Goal: Task Accomplishment & Management: Manage account settings

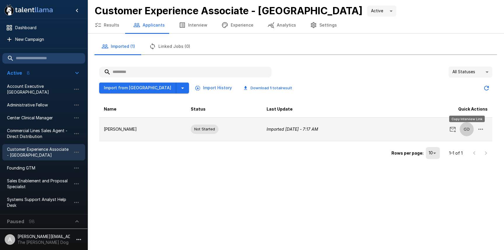
click at [468, 130] on icon "Copy Interview Link" at bounding box center [466, 129] width 7 height 7
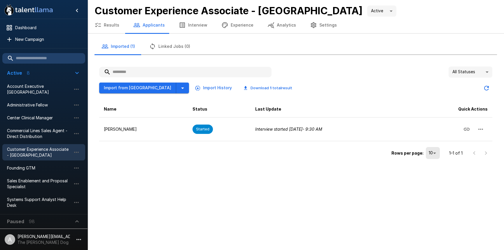
click at [260, 163] on div "All Statuses ** Import from Greenhouse Import History Download 1 total result N…" at bounding box center [296, 114] width 403 height 104
click at [281, 166] on div ".st0{fill:#FFFFFF;} .st1{fill:#76a4ed;} Dashboard New Campaign Active 8 Account…" at bounding box center [252, 125] width 504 height 250
click at [145, 174] on div ".st0{fill:#FFFFFF;} .st1{fill:#76a4ed;} Dashboard New Campaign Active 8 Account…" at bounding box center [252, 125] width 504 height 250
click at [114, 33] on button "Results" at bounding box center [107, 25] width 39 height 16
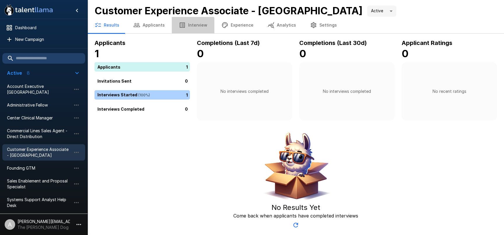
click at [184, 30] on button "Interview" at bounding box center [193, 25] width 43 height 16
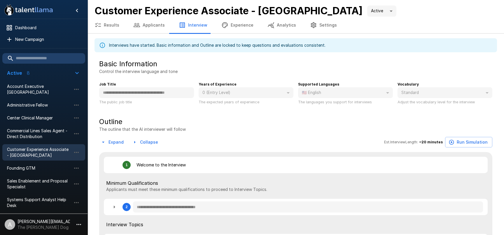
type textarea "*"
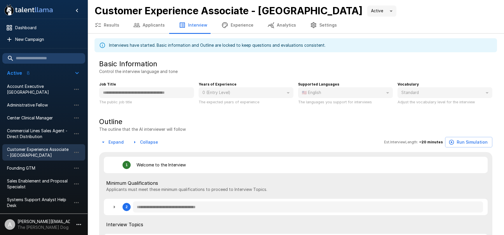
type textarea "*"
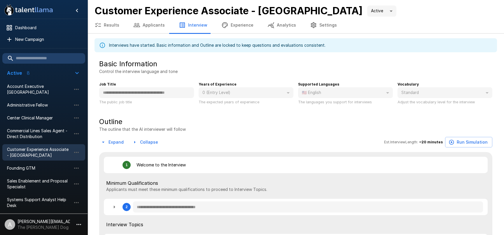
type textarea "*"
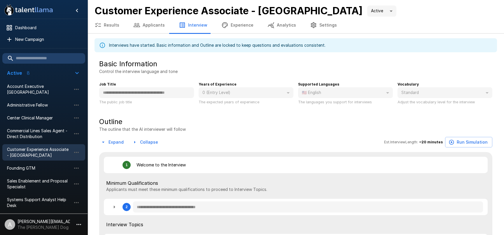
type textarea "*"
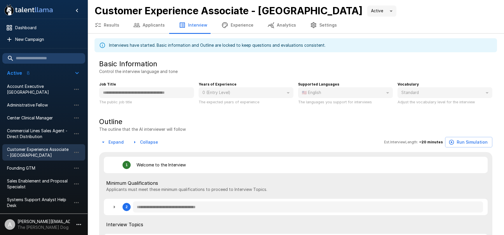
type textarea "*"
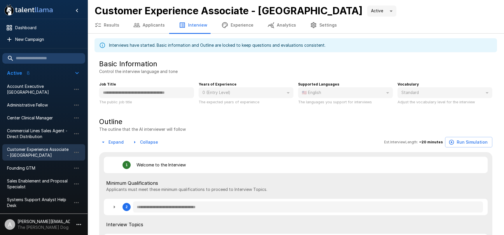
type textarea "*"
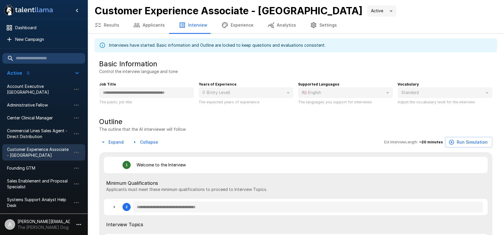
type textarea "*"
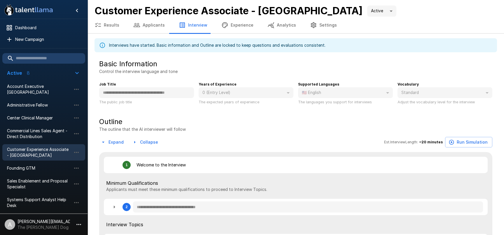
type textarea "*"
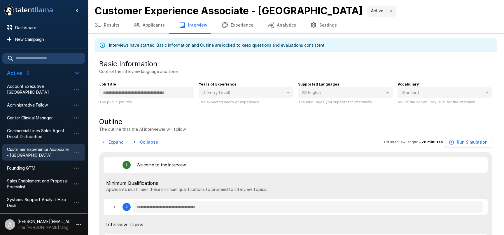
type textarea "*"
click at [81, 221] on icon "button" at bounding box center [78, 224] width 7 height 7
type textarea "*"
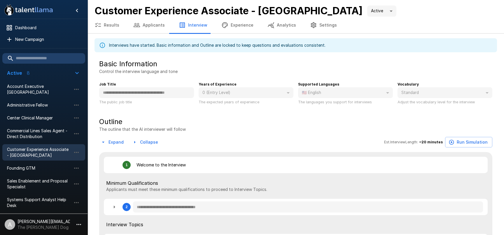
type textarea "*"
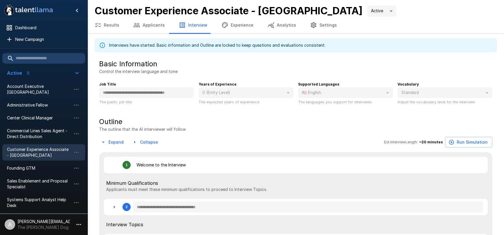
type textarea "*"
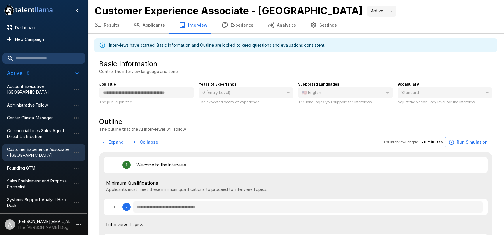
type textarea "*"
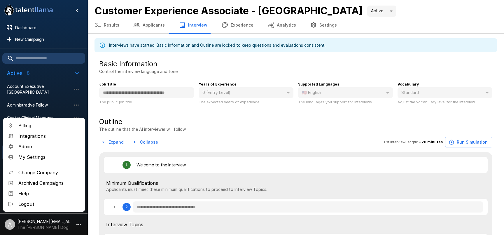
type textarea "*"
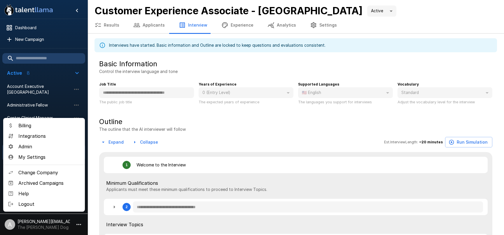
type textarea "*"
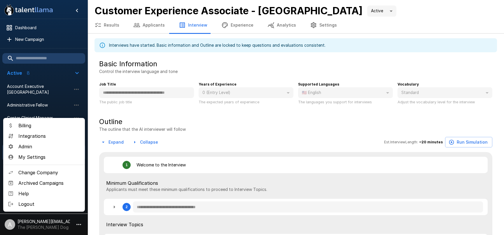
type textarea "*"
click at [40, 137] on span "Integrations" at bounding box center [49, 135] width 62 height 7
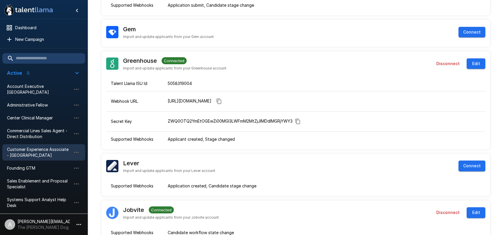
scroll to position [17, 0]
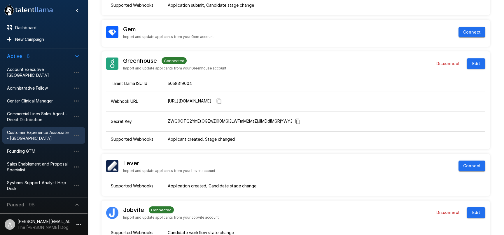
click at [38, 137] on span "Customer Experience Associate - Boca Raton" at bounding box center [39, 136] width 64 height 12
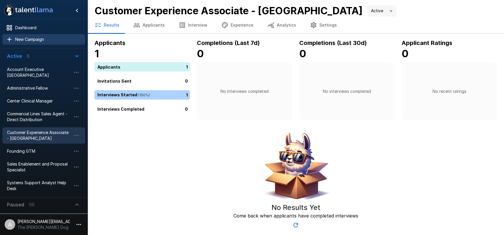
click at [32, 40] on span "New Campaign" at bounding box center [47, 39] width 65 height 6
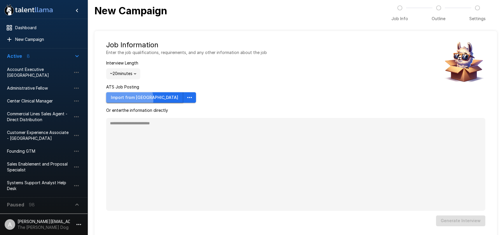
click at [127, 99] on button "Import from Ashby" at bounding box center [144, 97] width 77 height 11
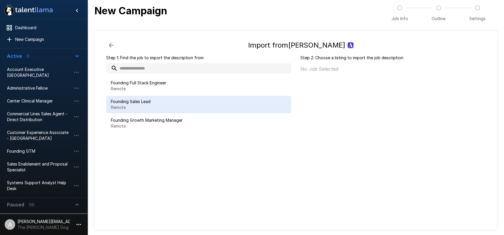
drag, startPoint x: 178, startPoint y: 105, endPoint x: 181, endPoint y: 104, distance: 3.5
click at [178, 105] on p "Remote" at bounding box center [199, 107] width 176 height 6
click at [111, 45] on icon "button" at bounding box center [111, 45] width 5 height 5
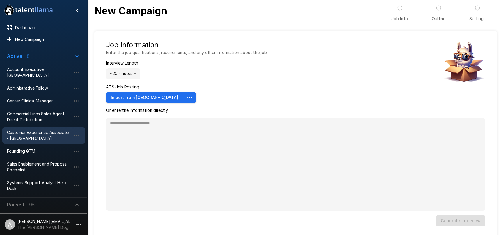
click at [36, 137] on span "Customer Experience Associate - Boca Raton" at bounding box center [39, 136] width 64 height 12
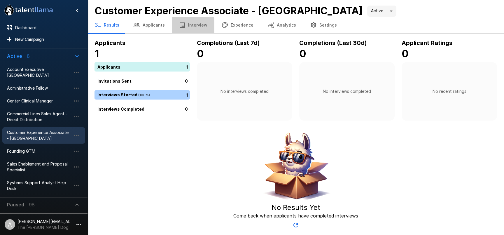
click at [189, 29] on button "Interview" at bounding box center [193, 25] width 43 height 16
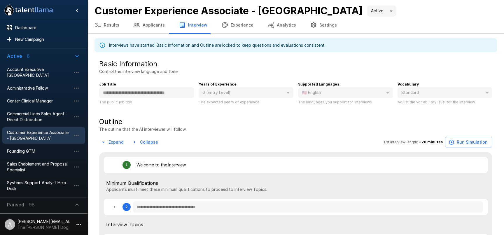
type textarea "*"
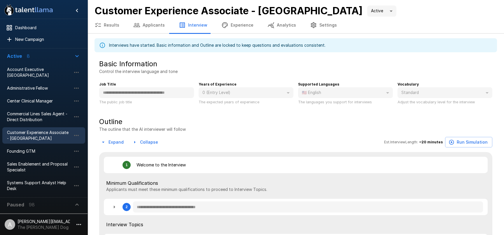
type textarea "*"
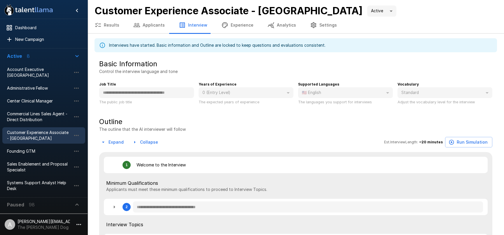
type textarea "*"
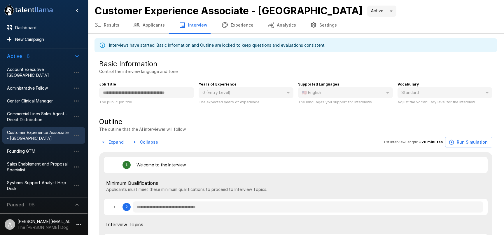
type textarea "*"
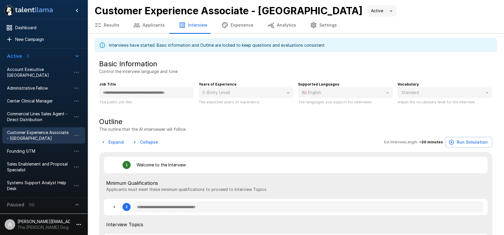
type textarea "*"
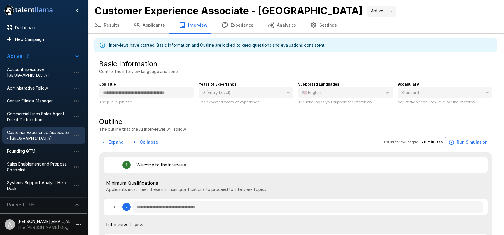
type textarea "*"
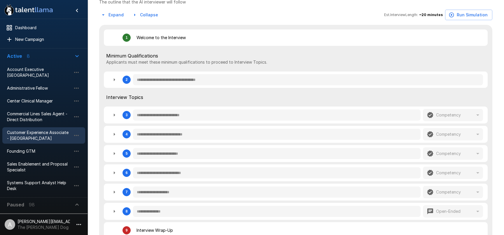
scroll to position [152, 0]
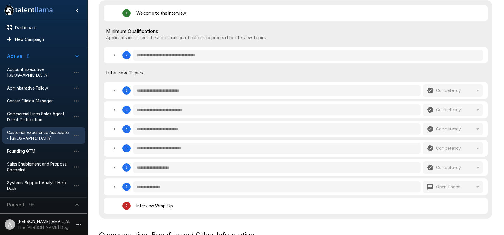
click at [118, 58] on icon "button" at bounding box center [114, 55] width 7 height 7
type textarea "*"
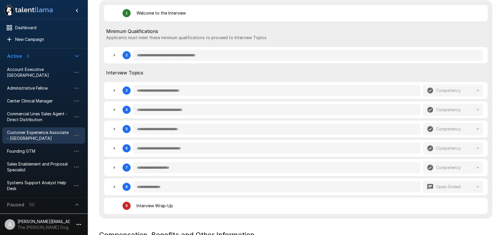
type textarea "*"
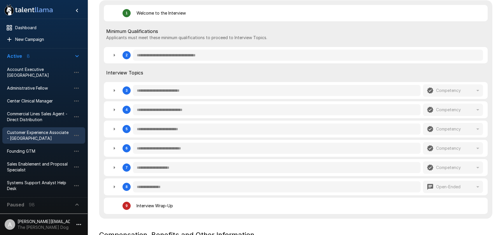
type textarea "*"
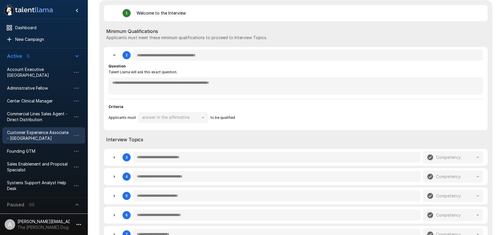
scroll to position [155, 0]
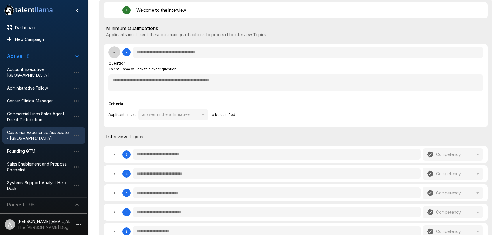
click at [115, 53] on icon "button" at bounding box center [114, 52] width 3 height 1
type textarea "*"
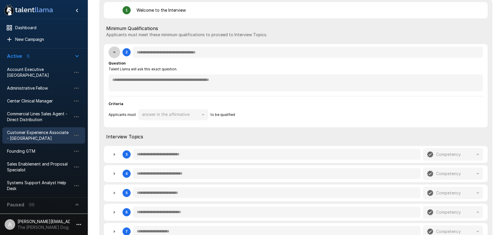
type textarea "*"
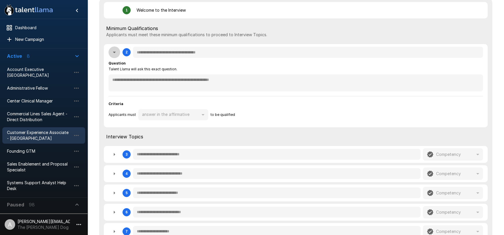
type textarea "*"
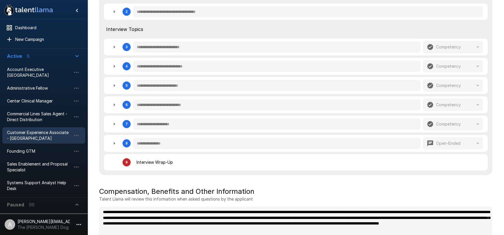
scroll to position [196, 0]
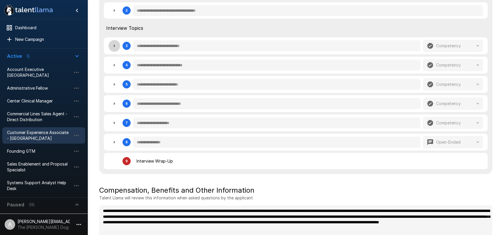
click at [112, 46] on icon "button" at bounding box center [114, 45] width 7 height 7
type textarea "*"
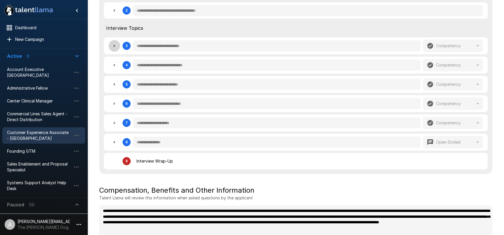
type textarea "*"
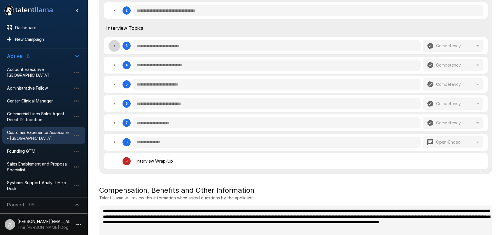
type textarea "*"
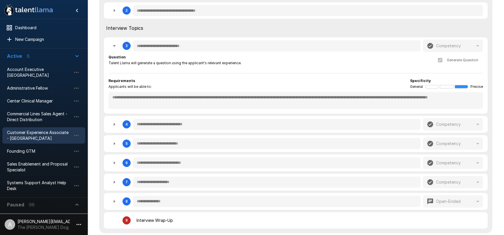
scroll to position [200, 0]
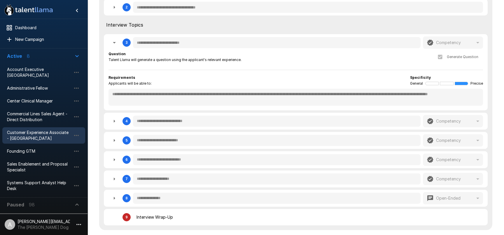
click at [113, 44] on icon "button" at bounding box center [114, 42] width 7 height 7
type textarea "*"
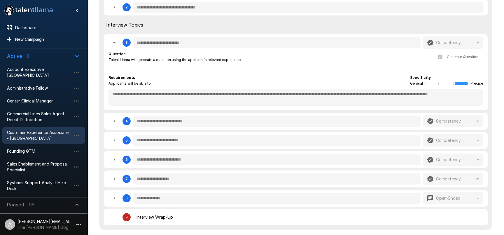
type textarea "*"
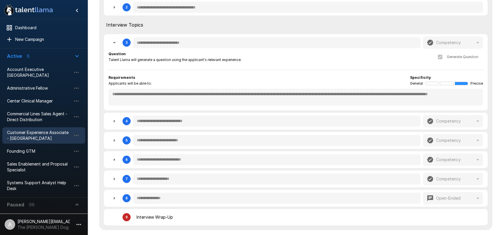
type textarea "*"
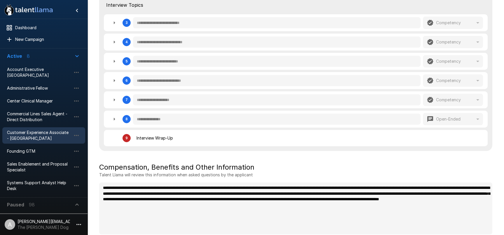
scroll to position [224, 0]
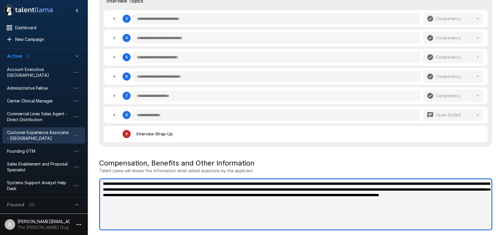
type textarea "*"
drag, startPoint x: 342, startPoint y: 200, endPoint x: 99, endPoint y: 179, distance: 243.8
click at [99, 179] on textarea "**********" at bounding box center [295, 204] width 393 height 52
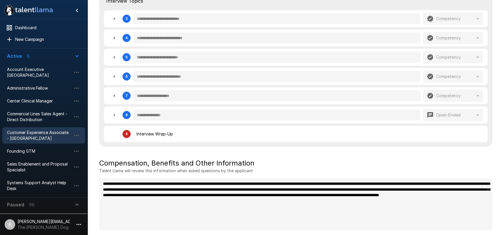
type textarea "*"
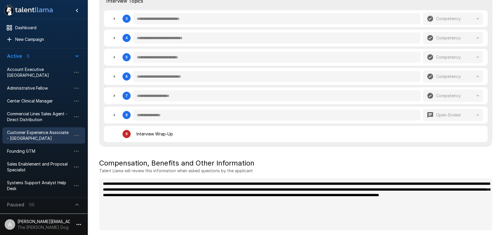
type textarea "*"
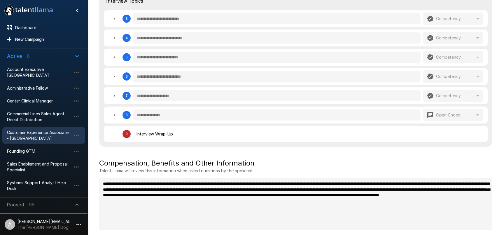
type textarea "*"
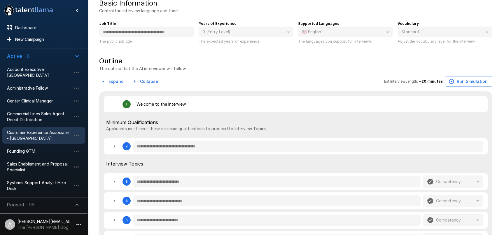
scroll to position [0, 0]
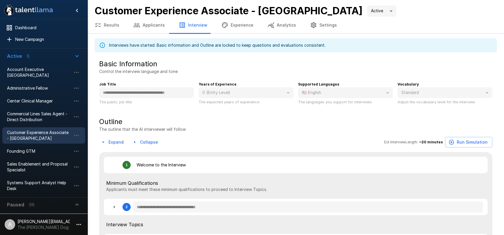
type textarea "*"
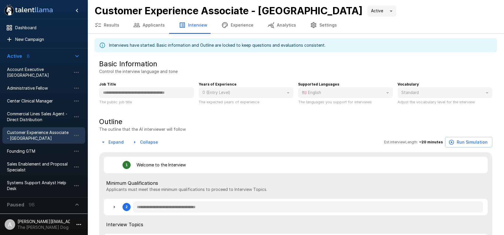
type textarea "*"
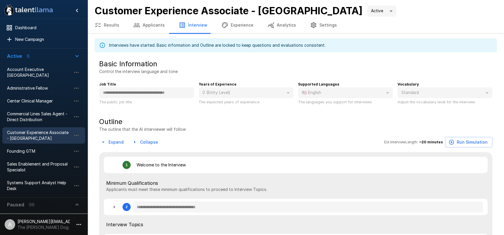
type textarea "*"
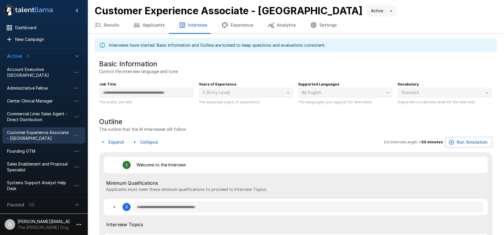
click at [240, 26] on button "Experience" at bounding box center [237, 25] width 46 height 16
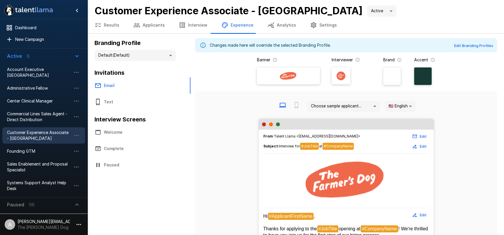
click at [142, 23] on button "Applicants" at bounding box center [149, 25] width 46 height 16
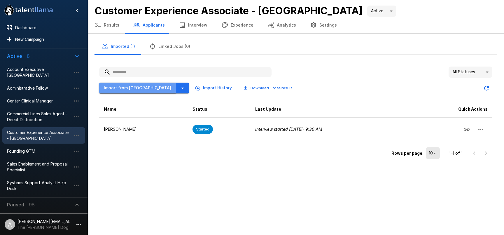
click at [142, 90] on button "Import from Greenhouse" at bounding box center [137, 88] width 77 height 11
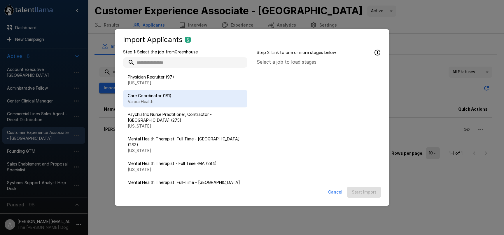
click at [164, 99] on p "Valera Health" at bounding box center [185, 102] width 115 height 6
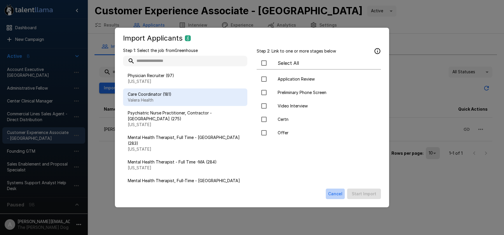
click at [339, 198] on button "Cancel" at bounding box center [335, 193] width 19 height 11
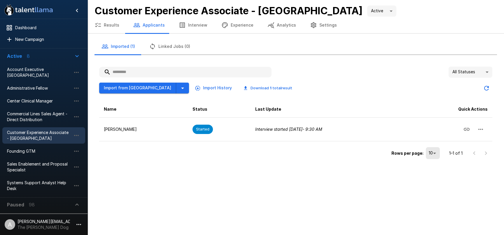
click at [238, 26] on button "Experience" at bounding box center [237, 25] width 46 height 16
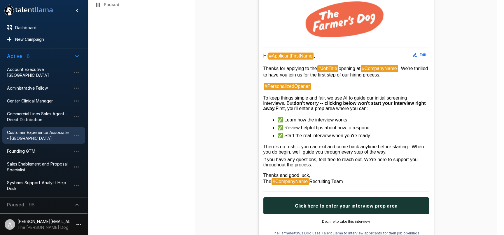
scroll to position [172, 0]
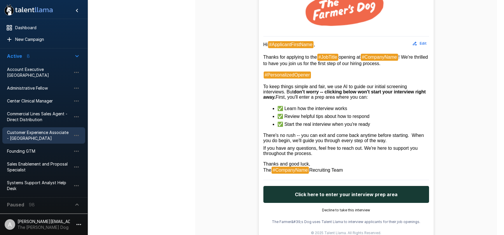
click at [78, 221] on icon "button" at bounding box center [78, 224] width 7 height 7
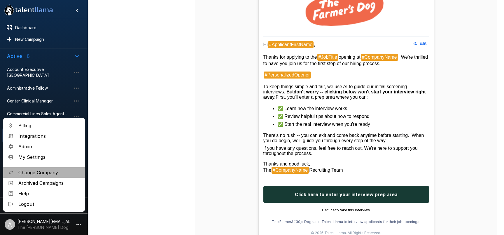
click at [39, 173] on span "Change Company" at bounding box center [49, 172] width 62 height 7
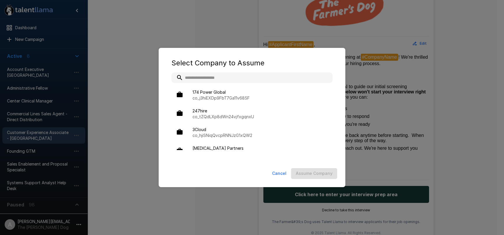
click at [225, 78] on input "text" at bounding box center [252, 77] width 161 height 11
drag, startPoint x: 204, startPoint y: 75, endPoint x: 175, endPoint y: 74, distance: 28.3
click at [175, 74] on input "*****" at bounding box center [245, 77] width 147 height 11
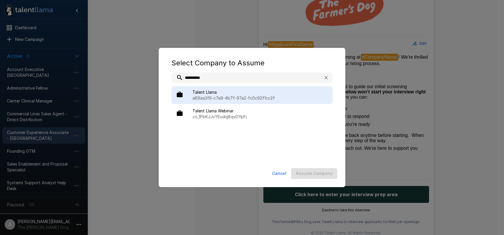
type input "**********"
click at [201, 89] on span "Talent Llama" at bounding box center [260, 92] width 135 height 6
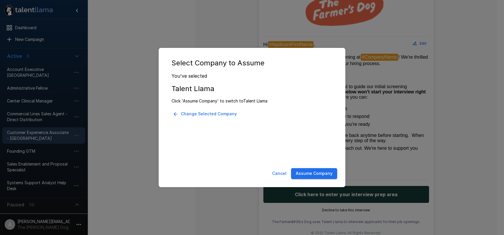
click at [319, 169] on button "Assume Company" at bounding box center [314, 173] width 46 height 11
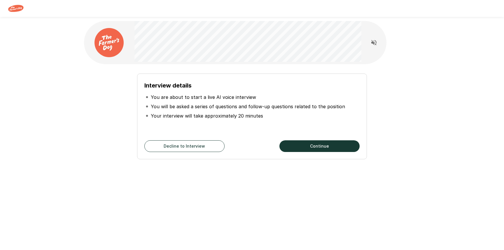
click at [297, 148] on button "Continue" at bounding box center [319, 146] width 80 height 12
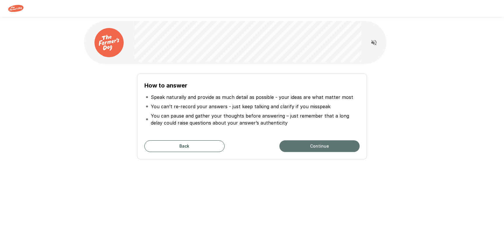
click at [297, 148] on button "Continue" at bounding box center [319, 146] width 80 height 12
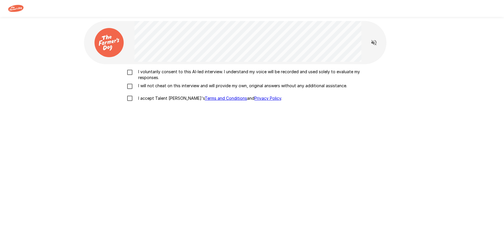
click at [172, 76] on p "I voluntarily consent to this AI-led interview. I understand my voice will be r…" at bounding box center [258, 75] width 244 height 12
click at [162, 85] on p "I will not cheat on this interview and will provide my own, original answers wi…" at bounding box center [241, 86] width 211 height 6
click at [169, 95] on label "I accept Talent Llama's Terms and Conditions and Privacy Policy ." at bounding box center [252, 98] width 257 height 12
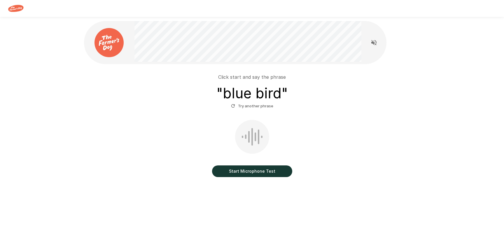
click at [255, 175] on button "Start Microphone Test" at bounding box center [252, 171] width 80 height 12
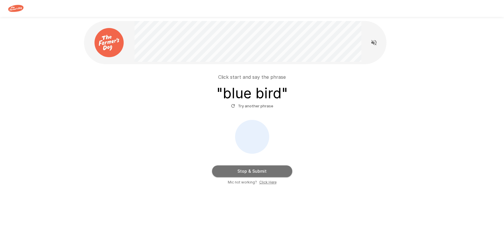
click at [255, 175] on button "Stop & Submit" at bounding box center [252, 171] width 80 height 12
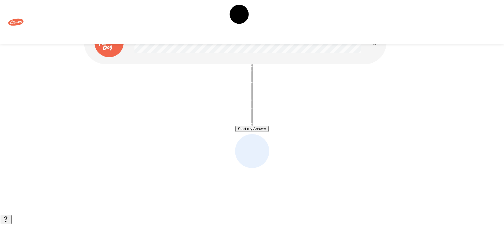
click at [260, 131] on button "Start my Answer" at bounding box center [251, 129] width 33 height 6
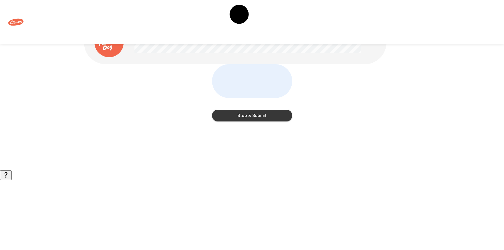
click at [262, 121] on button "Stop & Submit" at bounding box center [252, 116] width 80 height 12
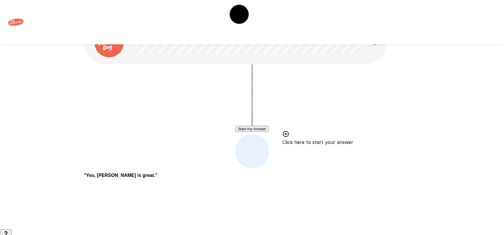
click at [258, 68] on div "Start my Answer Click here to start your answer " Yes, Adam is great. "" at bounding box center [252, 114] width 350 height 229
click at [254, 132] on button "Start my Answer" at bounding box center [251, 129] width 33 height 6
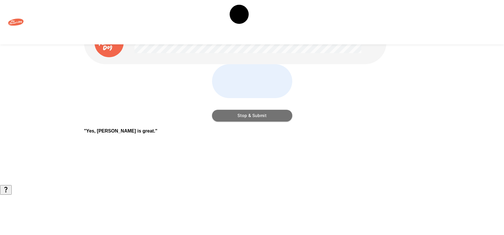
click at [265, 121] on button "Stop & Submit" at bounding box center [252, 116] width 80 height 12
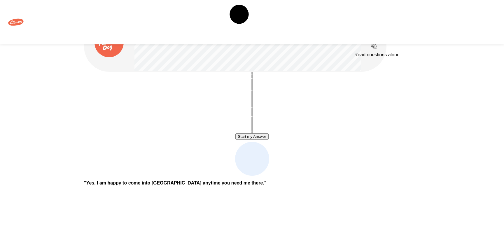
click at [374, 49] on icon "Read questions aloud" at bounding box center [373, 46] width 7 height 7
click at [374, 45] on icon "Stop reading questions aloud" at bounding box center [373, 45] width 5 height 5
click at [252, 137] on button "Start my Answer" at bounding box center [251, 136] width 33 height 6
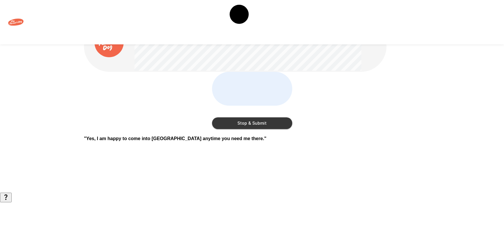
click at [259, 129] on button "Stop & Submit" at bounding box center [252, 123] width 80 height 12
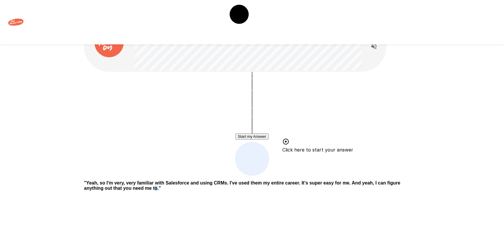
drag, startPoint x: 317, startPoint y: 188, endPoint x: 321, endPoint y: 189, distance: 4.0
click at [316, 188] on b "" Yeah, so I'm very, very familiar with Salesforce and using CRMs. I've used th…" at bounding box center [242, 185] width 316 height 10
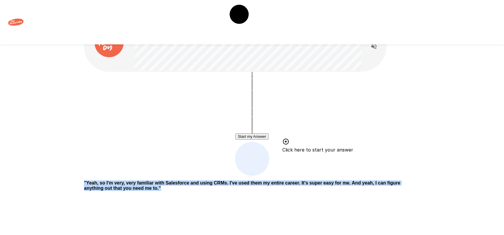
drag, startPoint x: 325, startPoint y: 189, endPoint x: 162, endPoint y: 177, distance: 162.6
click at [162, 180] on p "" Yeah, so I'm very, very familiar with Salesforce and using CRMs. I've used th…" at bounding box center [252, 185] width 336 height 11
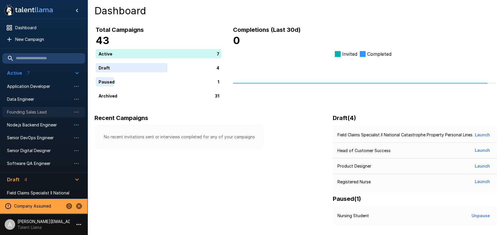
click at [37, 112] on span "Founding Sales Lead" at bounding box center [39, 112] width 64 height 6
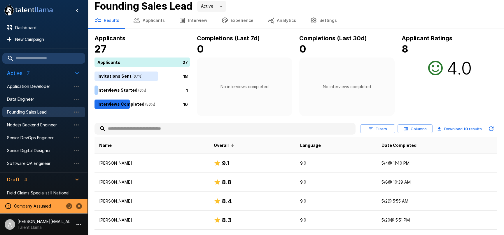
scroll to position [5, 0]
click at [415, 130] on button "Columns" at bounding box center [415, 128] width 35 height 9
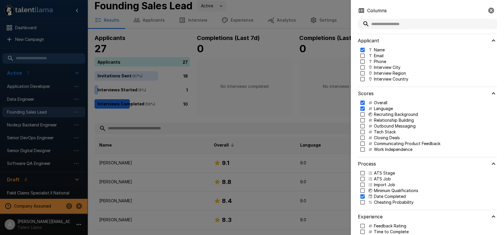
click at [390, 116] on p "Recruiting Background" at bounding box center [396, 114] width 44 height 6
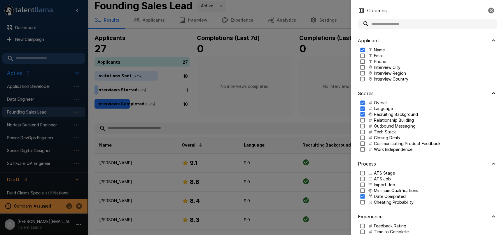
click at [382, 132] on p "Tech Stack" at bounding box center [385, 132] width 22 height 6
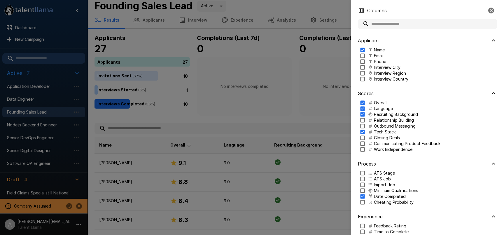
scroll to position [15, 0]
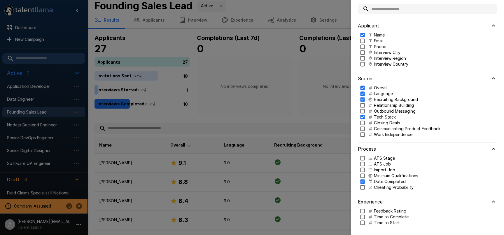
click at [380, 160] on p "ATS Stage" at bounding box center [384, 158] width 21 height 6
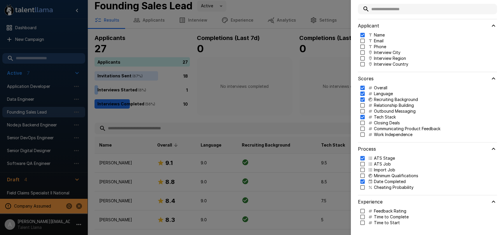
click at [387, 187] on p "Cheating Probability" at bounding box center [394, 187] width 40 height 6
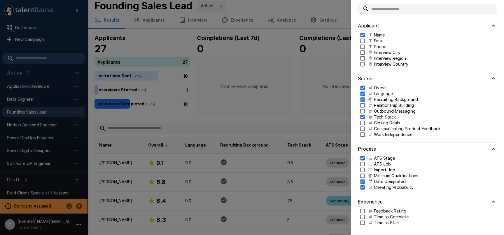
click at [321, 141] on div at bounding box center [252, 117] width 504 height 235
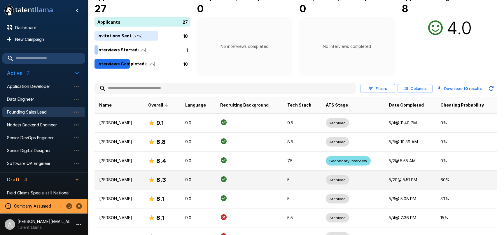
scroll to position [39, 0]
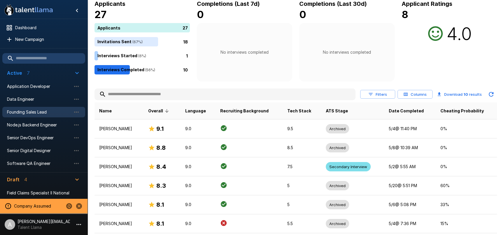
click at [382, 96] on button "Filters" at bounding box center [377, 94] width 35 height 9
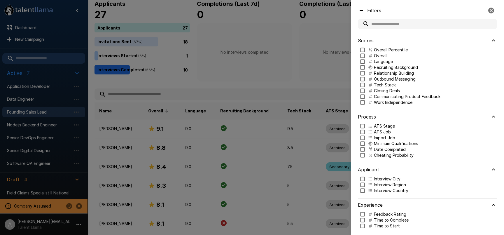
click at [386, 61] on p "Language" at bounding box center [383, 62] width 19 height 6
type input "***"
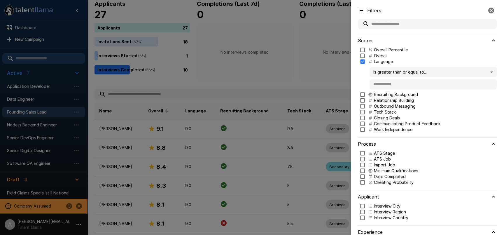
click at [399, 79] on div "is greater than or equal to... ***" at bounding box center [428, 78] width 137 height 22
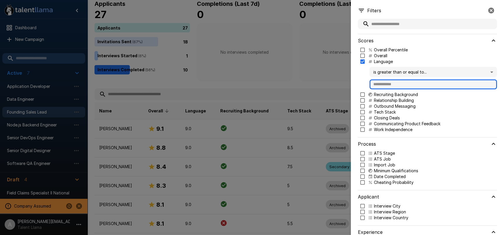
click at [401, 85] on input "text" at bounding box center [433, 84] width 127 height 10
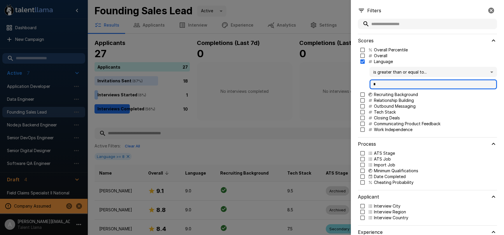
type input "*"
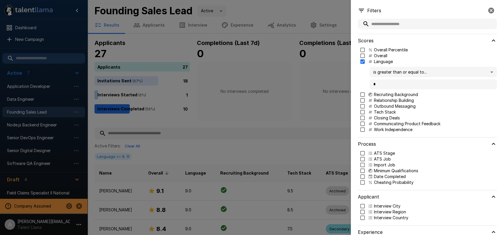
drag, startPoint x: 326, startPoint y: 132, endPoint x: 335, endPoint y: 131, distance: 8.6
click at [326, 132] on div at bounding box center [252, 117] width 504 height 235
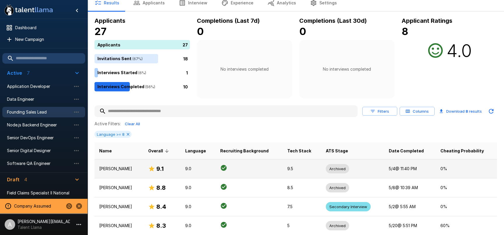
scroll to position [25, 0]
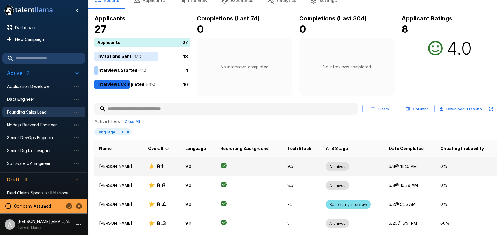
click at [283, 163] on td at bounding box center [249, 166] width 67 height 19
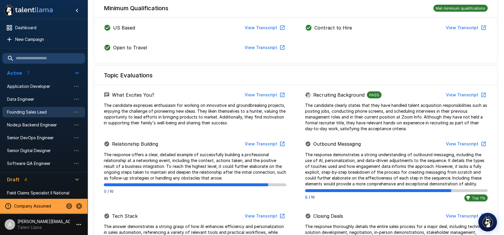
scroll to position [222, 0]
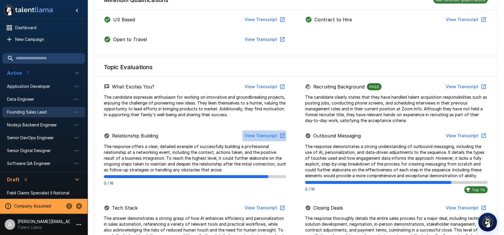
click at [267, 136] on button "View Transcript" at bounding box center [264, 135] width 44 height 11
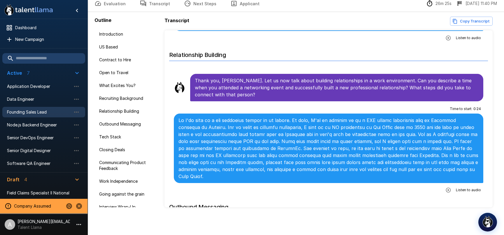
scroll to position [575, 0]
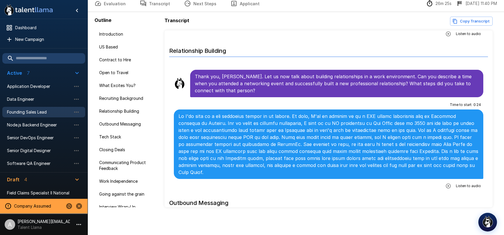
click at [447, 183] on icon "button" at bounding box center [448, 186] width 6 height 6
click at [424, 184] on icon "button" at bounding box center [424, 186] width 5 height 5
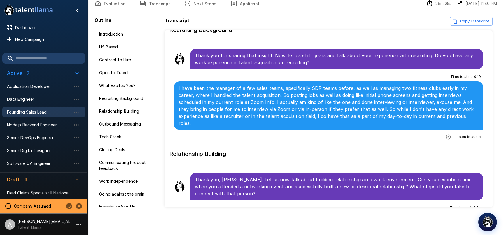
scroll to position [466, 0]
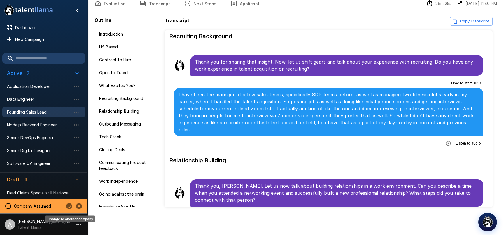
click at [67, 205] on icon "Change to another company" at bounding box center [69, 206] width 6 height 6
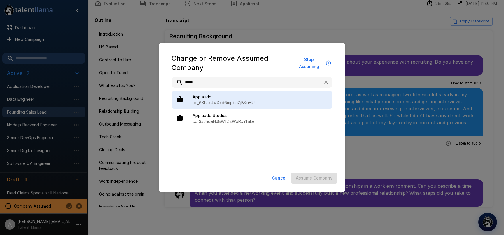
type input "*****"
click at [214, 98] on span "Applaudo" at bounding box center [260, 97] width 135 height 6
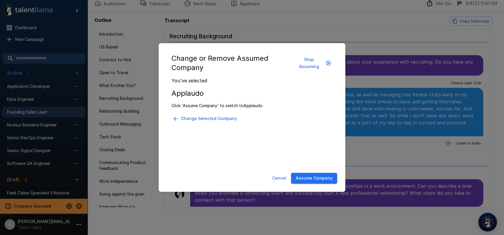
click at [320, 176] on button "Assume Company" at bounding box center [314, 178] width 46 height 11
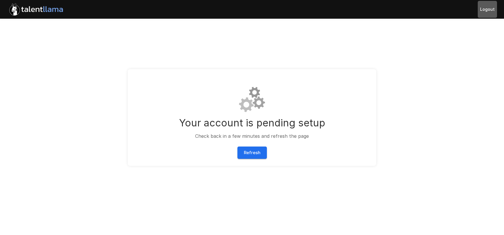
click at [490, 11] on button "Logout" at bounding box center [487, 9] width 19 height 17
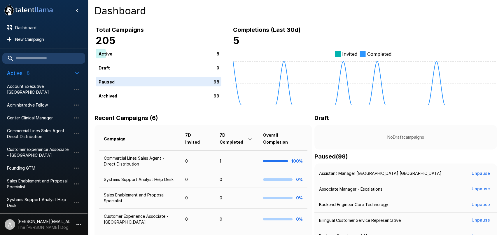
click at [78, 223] on icon "button" at bounding box center [78, 224] width 7 height 7
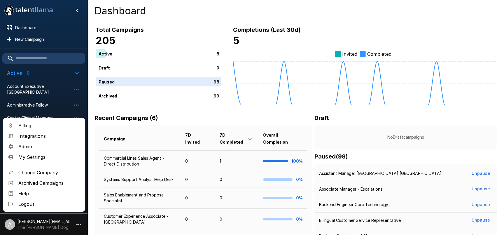
click at [191, 104] on div at bounding box center [252, 117] width 504 height 235
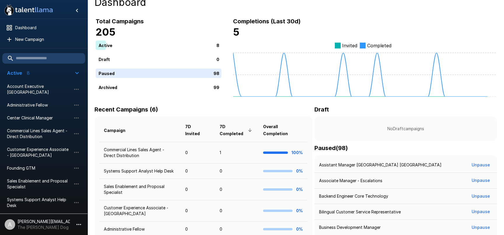
scroll to position [13, 0]
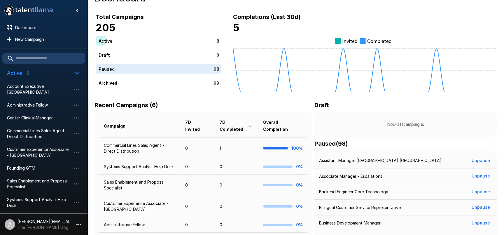
click at [71, 219] on li "A adam+prodtest1@talentllama.com The Farmer's Dog" at bounding box center [44, 223] width 88 height 19
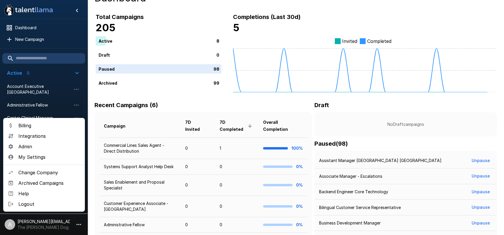
click at [62, 174] on span "Change Company" at bounding box center [49, 172] width 62 height 7
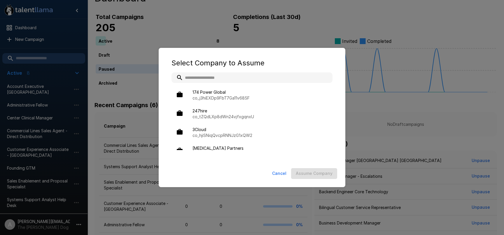
click at [232, 80] on input "text" at bounding box center [252, 77] width 161 height 11
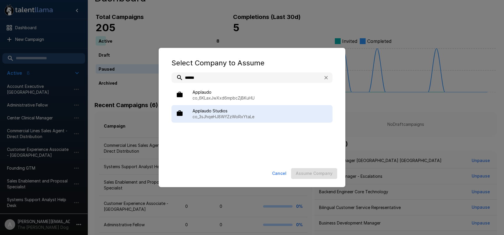
type input "******"
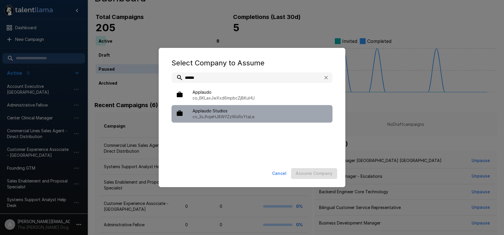
click at [244, 111] on span "Applaudo Studios" at bounding box center [260, 111] width 135 height 6
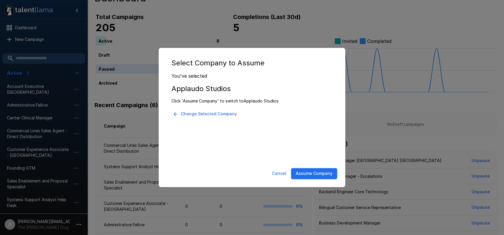
click at [309, 174] on button "Assume Company" at bounding box center [314, 173] width 46 height 11
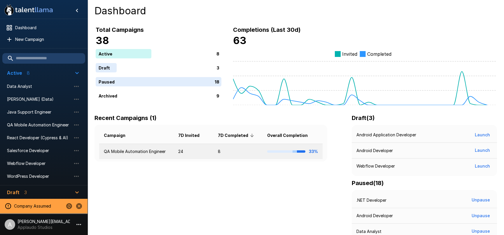
click at [151, 154] on td "QA Mobile Automation Engineer" at bounding box center [136, 151] width 74 height 15
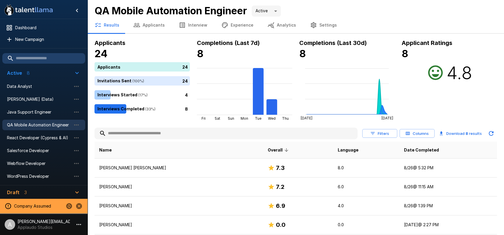
click at [285, 24] on button "Analytics" at bounding box center [281, 25] width 43 height 16
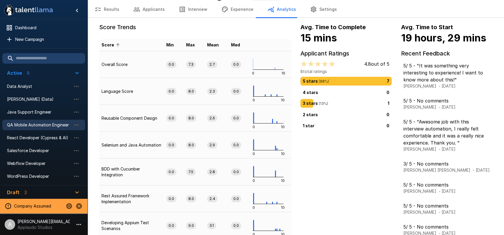
scroll to position [17, 0]
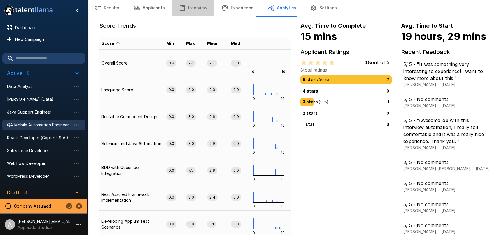
click at [194, 11] on button "Interview" at bounding box center [193, 8] width 43 height 16
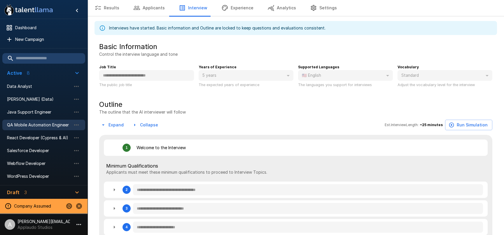
type textarea "*"
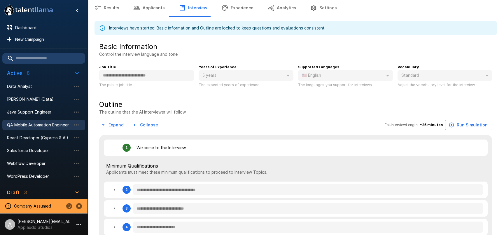
type textarea "*"
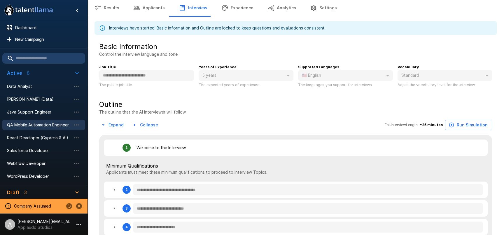
type textarea "*"
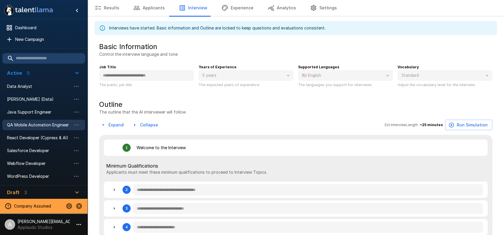
type textarea "*"
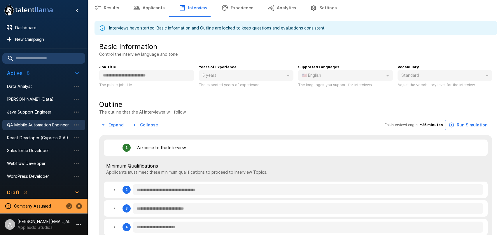
type textarea "*"
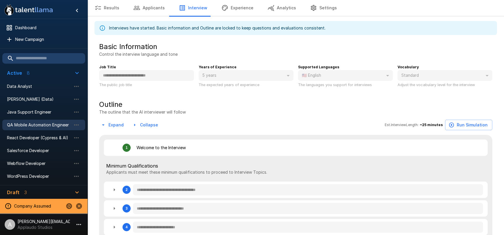
type textarea "*"
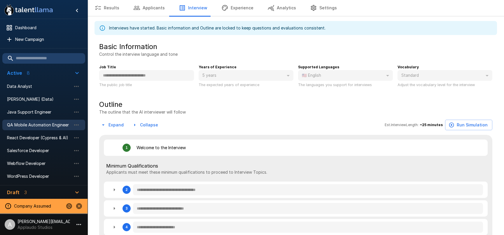
type textarea "*"
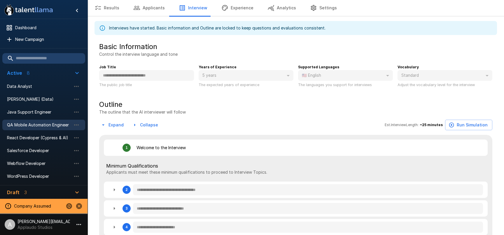
type textarea "*"
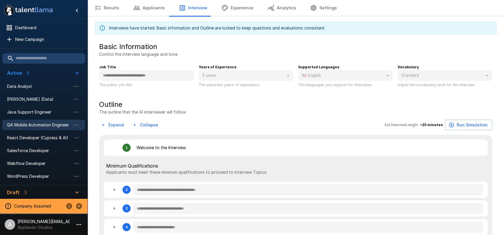
type textarea "*"
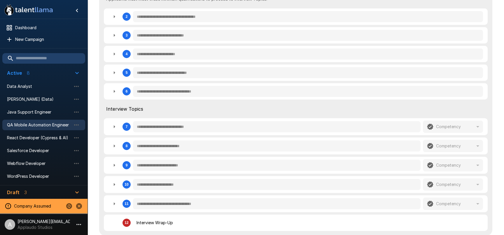
scroll to position [230, 0]
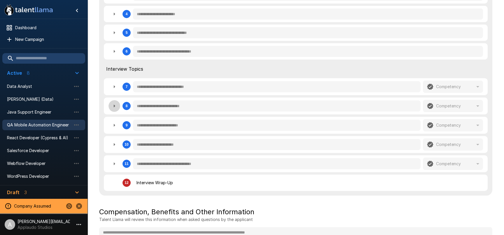
drag, startPoint x: 117, startPoint y: 106, endPoint x: 123, endPoint y: 107, distance: 6.2
click at [117, 106] on icon "button" at bounding box center [114, 105] width 7 height 7
type textarea "*"
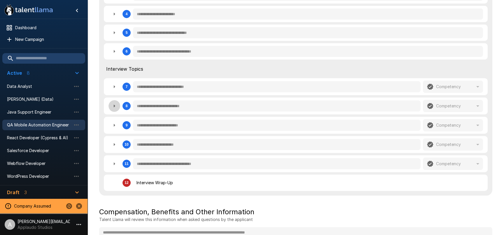
type textarea "*"
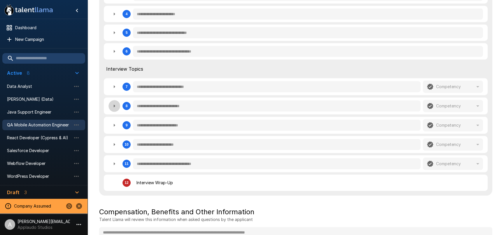
type textarea "*"
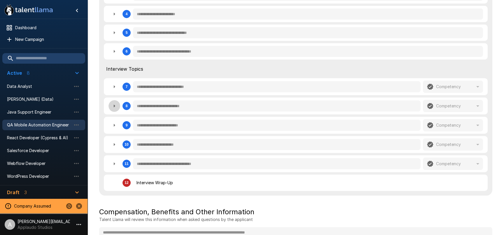
type textarea "*"
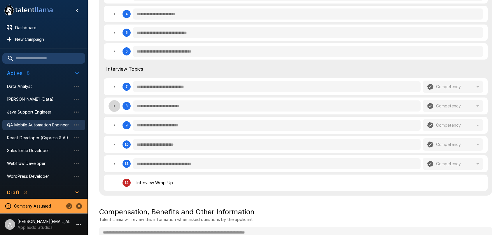
type textarea "*"
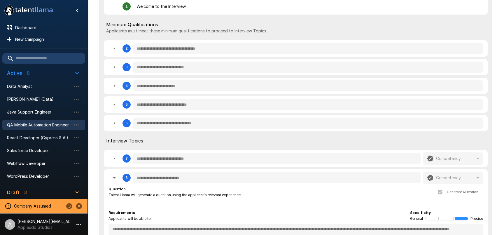
scroll to position [146, 0]
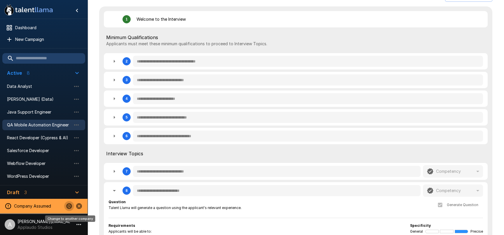
click at [71, 206] on icon "Change to another company" at bounding box center [69, 206] width 6 height 6
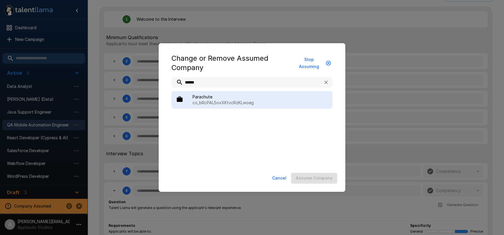
type input "******"
click at [226, 98] on span "Parachute" at bounding box center [260, 97] width 135 height 6
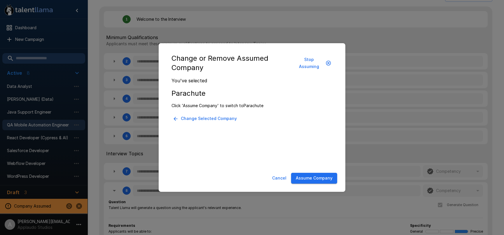
click at [311, 178] on button "Assume Company" at bounding box center [314, 178] width 46 height 11
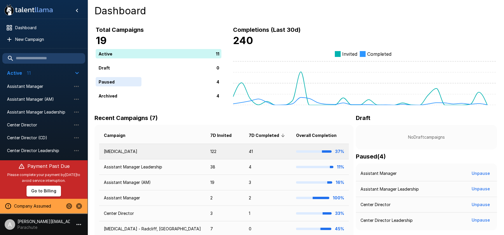
click at [160, 150] on td "[MEDICAL_DATA]" at bounding box center [152, 151] width 106 height 15
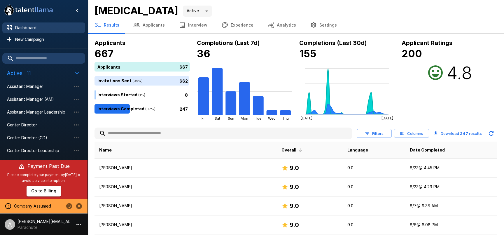
click at [46, 26] on span "Dashboard" at bounding box center [47, 28] width 65 height 6
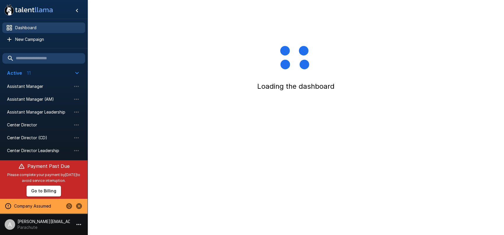
drag, startPoint x: 43, startPoint y: 27, endPoint x: 50, endPoint y: 25, distance: 7.8
click at [43, 27] on span "Dashboard" at bounding box center [47, 28] width 65 height 6
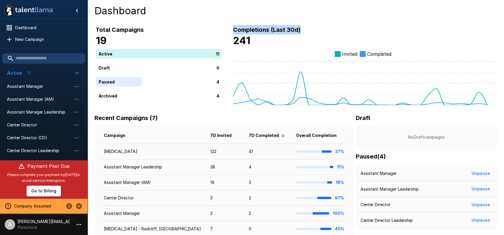
drag, startPoint x: 232, startPoint y: 28, endPoint x: 329, endPoint y: 28, distance: 96.5
click at [329, 28] on div "Completions (Last 30d) 241 Invited Completed" at bounding box center [358, 59] width 274 height 92
click at [329, 28] on h6 "Completions (Last 30d)" at bounding box center [364, 29] width 263 height 9
click at [45, 110] on span "Assistant Manager Leadership" at bounding box center [39, 112] width 64 height 6
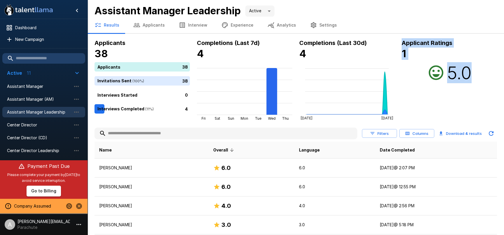
drag, startPoint x: 402, startPoint y: 40, endPoint x: 480, endPoint y: 64, distance: 81.5
click at [480, 64] on div "Applicant Ratings 1 5.0" at bounding box center [449, 60] width 95 height 45
click at [480, 64] on div "5.0" at bounding box center [449, 72] width 95 height 21
drag, startPoint x: 403, startPoint y: 42, endPoint x: 429, endPoint y: 56, distance: 29.4
click at [429, 56] on div "Applicant Ratings 1" at bounding box center [449, 49] width 95 height 22
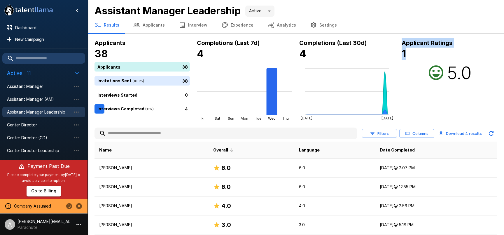
click at [429, 56] on h4 "1" at bounding box center [449, 54] width 95 height 12
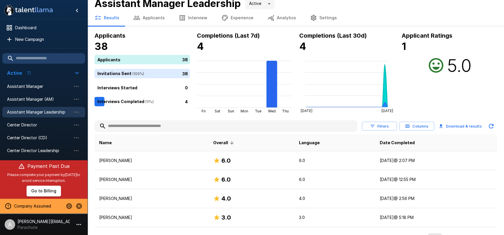
scroll to position [7, 0]
click at [224, 51] on h4 "4" at bounding box center [244, 47] width 95 height 12
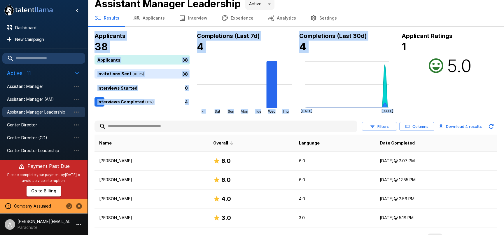
drag, startPoint x: 91, startPoint y: 34, endPoint x: 391, endPoint y: 76, distance: 302.6
click at [393, 85] on div "Applicants 38 Applicants 38 Invitations Sent ( 100 %) 38 Interviews Started 0 I…" at bounding box center [296, 139] width 417 height 216
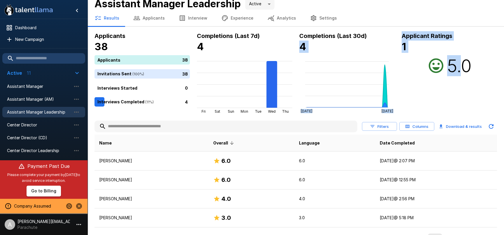
drag, startPoint x: 398, startPoint y: 36, endPoint x: 464, endPoint y: 67, distance: 72.0
click at [464, 67] on div "Applicants 38 Applicants 38 Invitations Sent ( 100 %) 38 Interviews Started 0 I…" at bounding box center [296, 72] width 403 height 82
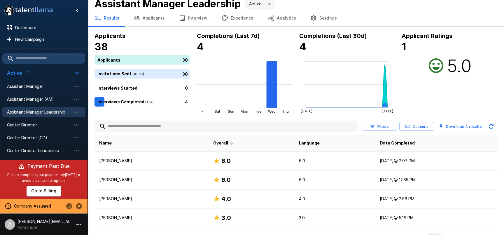
click at [457, 51] on h4 "1" at bounding box center [449, 47] width 95 height 12
click at [14, 25] on div at bounding box center [14, 27] width 16 height 7
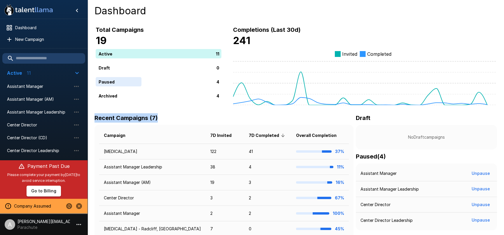
drag, startPoint x: 109, startPoint y: 118, endPoint x: 174, endPoint y: 118, distance: 65.9
click at [174, 118] on h6 "Recent Campaigns (7)" at bounding box center [220, 117] width 250 height 9
drag, startPoint x: 171, startPoint y: 118, endPoint x: 165, endPoint y: 118, distance: 6.4
click at [171, 118] on h6 "Recent Campaigns (7)" at bounding box center [220, 117] width 250 height 9
drag, startPoint x: 162, startPoint y: 117, endPoint x: 94, endPoint y: 118, distance: 68.8
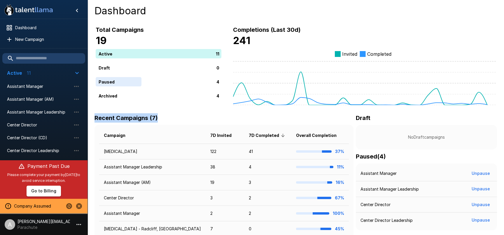
click at [94, 118] on div "Dashboard Total Campaigns 19 Active 11 Draft 0 Paused 4 Archived 4 Completions …" at bounding box center [296, 138] width 417 height 277
drag, startPoint x: 170, startPoint y: 116, endPoint x: 159, endPoint y: 116, distance: 11.4
click at [170, 116] on h6 "Recent Campaigns (7)" at bounding box center [220, 117] width 250 height 9
drag, startPoint x: 159, startPoint y: 116, endPoint x: 104, endPoint y: 127, distance: 55.4
click at [90, 117] on div "Dashboard Total Campaigns 19 Active 11 Draft 0 Paused 4 Archived 4 Completions …" at bounding box center [296, 138] width 417 height 277
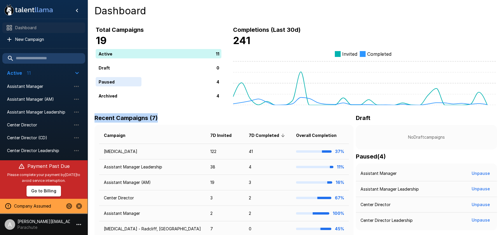
click at [34, 28] on span "Dashboard" at bounding box center [47, 28] width 65 height 6
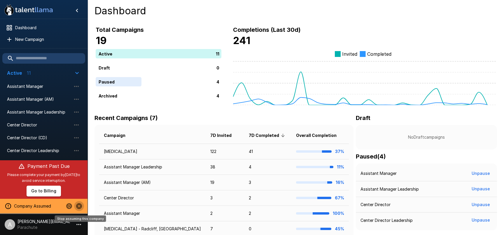
click at [80, 207] on icon "Stop assuming this company" at bounding box center [79, 206] width 6 height 6
